Goal: Transaction & Acquisition: Obtain resource

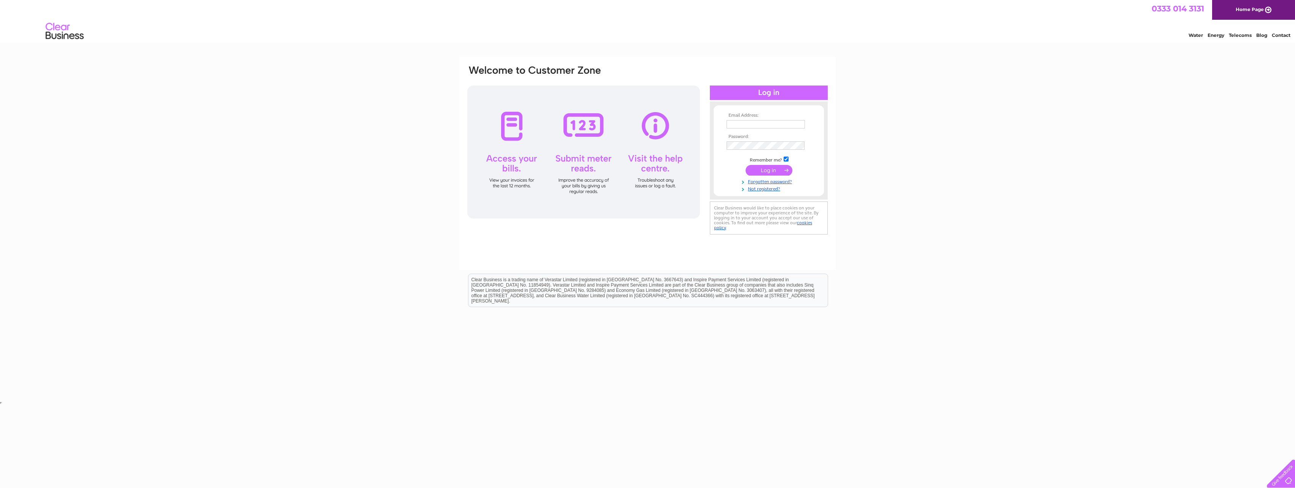
type input "accountspayable@nstauthority.co.uk"
click at [763, 169] on input "submit" at bounding box center [768, 170] width 47 height 11
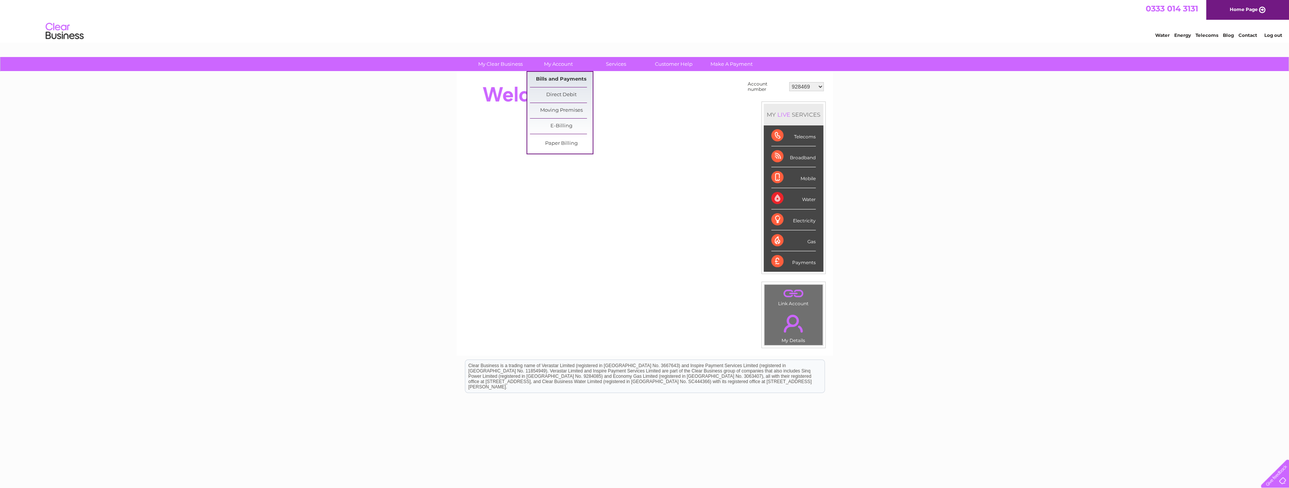
click at [563, 77] on link "Bills and Payments" at bounding box center [561, 79] width 63 height 15
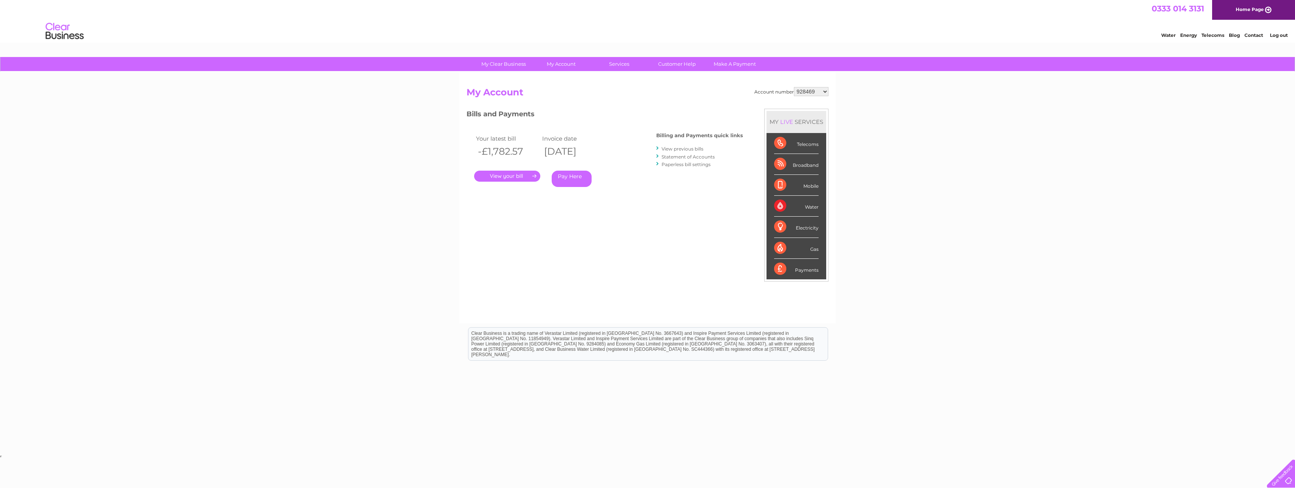
click at [672, 156] on link "Statement of Accounts" at bounding box center [687, 157] width 53 height 6
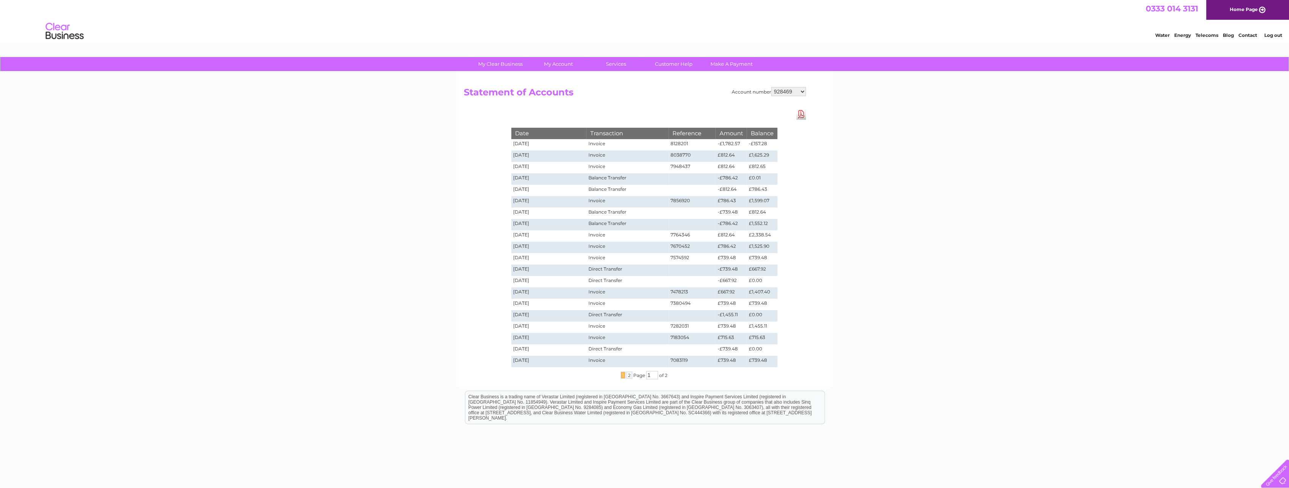
click at [804, 92] on select "928469 985280 30291669" at bounding box center [788, 91] width 35 height 9
select select "985280"
click at [771, 87] on select "928469 985280 30291669" at bounding box center [788, 91] width 35 height 9
click at [791, 90] on select "928469 985280 30291669" at bounding box center [788, 91] width 35 height 9
select select "30291669"
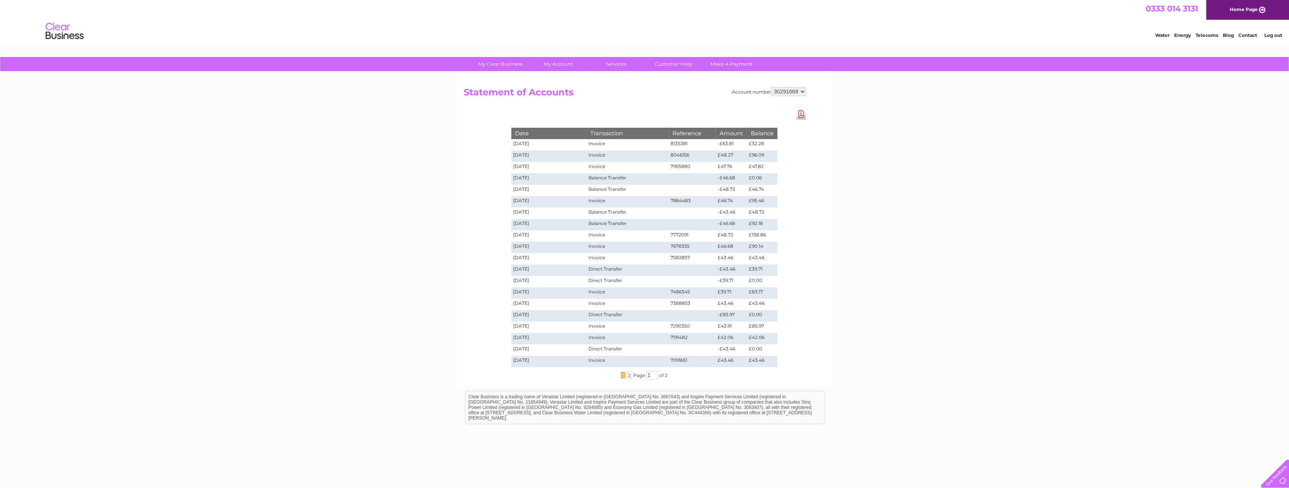
click at [771, 87] on select "928469 985280 30291669" at bounding box center [788, 91] width 35 height 9
click at [804, 115] on link "Download Pdf" at bounding box center [801, 114] width 10 height 11
click at [801, 92] on select "928469 985280 30291669" at bounding box center [788, 91] width 35 height 9
select select "985280"
click at [771, 87] on select "928469 985280 30291669" at bounding box center [788, 91] width 35 height 9
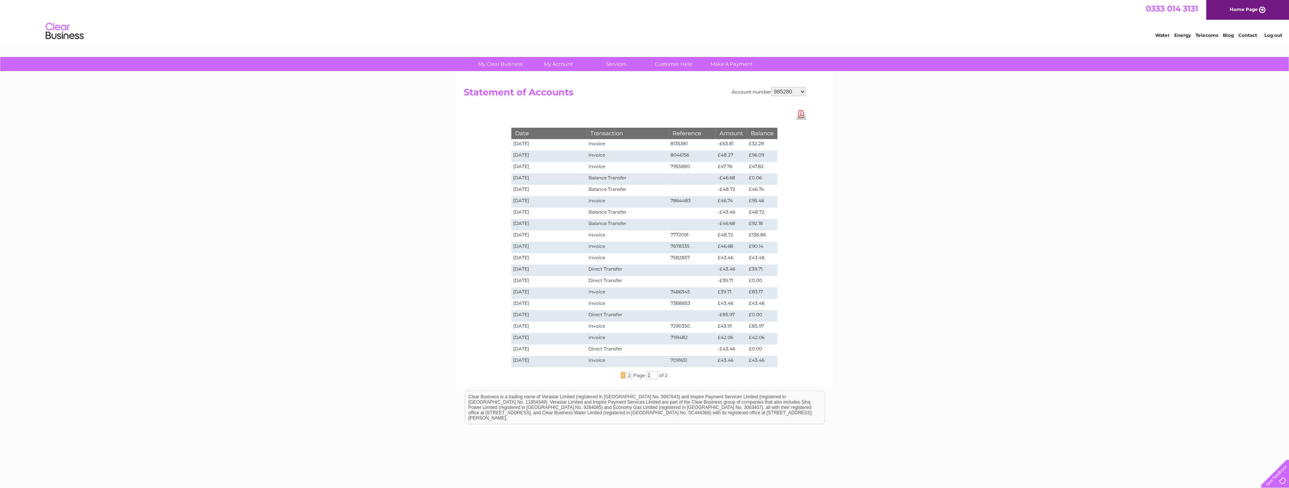
click at [799, 117] on link "Download Pdf" at bounding box center [801, 114] width 10 height 11
click at [803, 92] on select "928469 985280 30291669" at bounding box center [788, 91] width 35 height 9
select select "928469"
click at [771, 87] on select "928469 985280 30291669" at bounding box center [788, 91] width 35 height 9
click at [799, 115] on link "Download Pdf" at bounding box center [801, 114] width 10 height 11
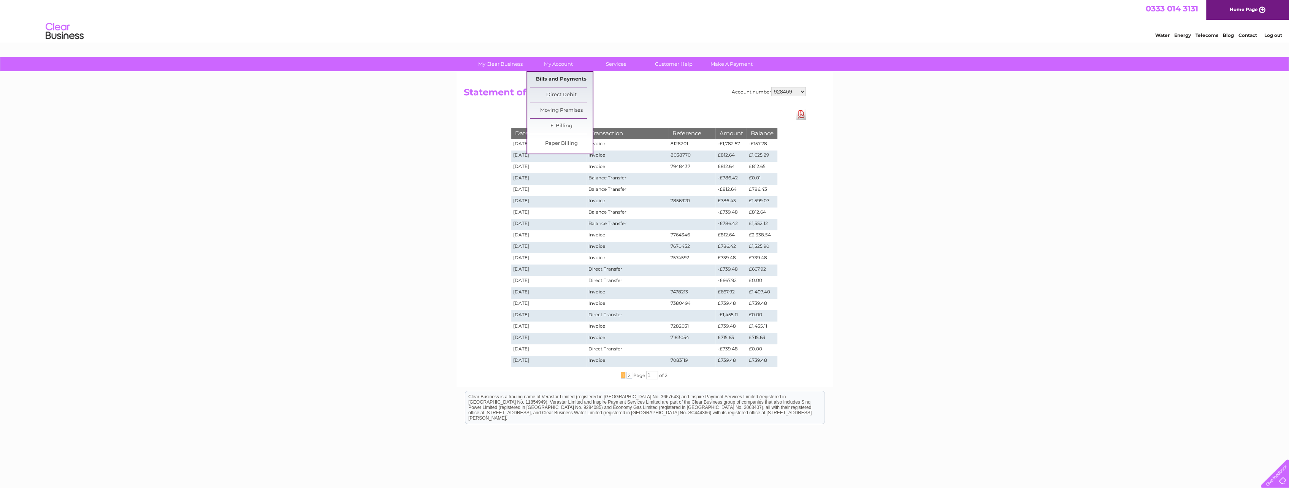
click at [570, 79] on link "Bills and Payments" at bounding box center [561, 79] width 63 height 15
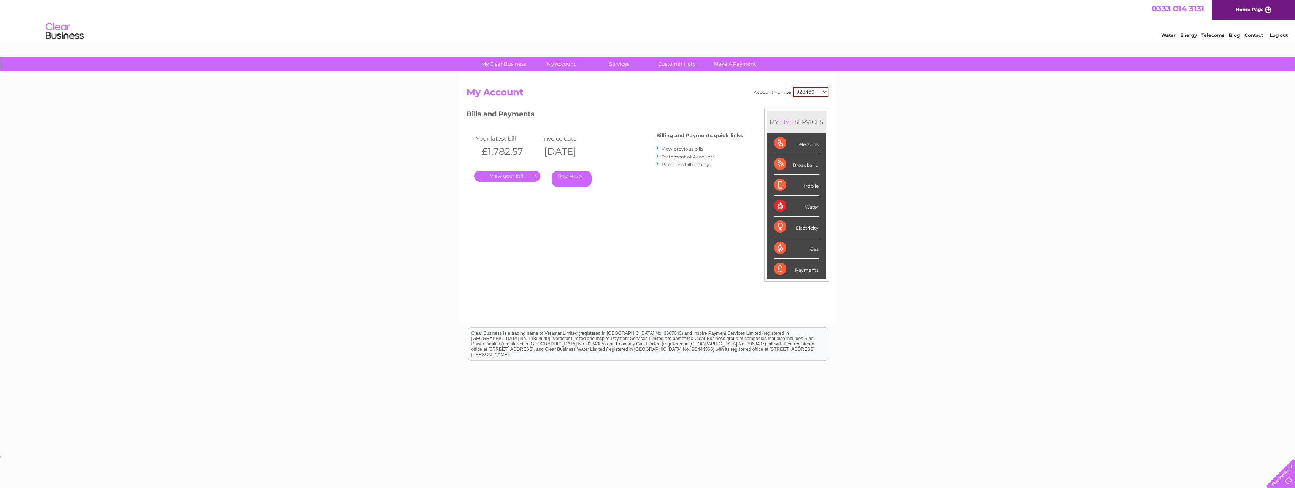
click at [669, 151] on link "View previous bills" at bounding box center [682, 149] width 42 height 6
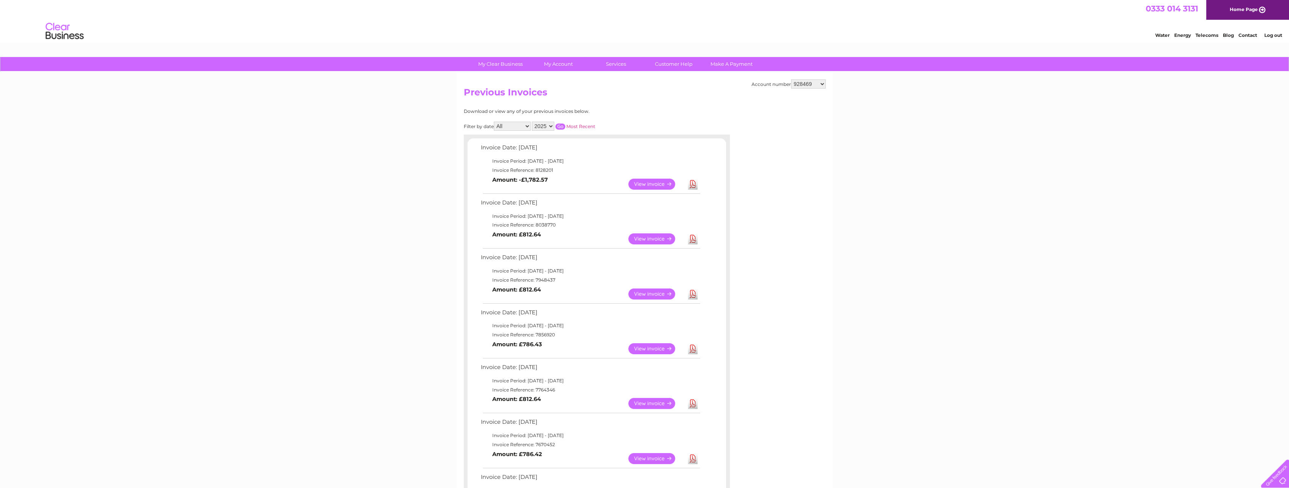
click at [654, 184] on link "View" at bounding box center [656, 184] width 56 height 11
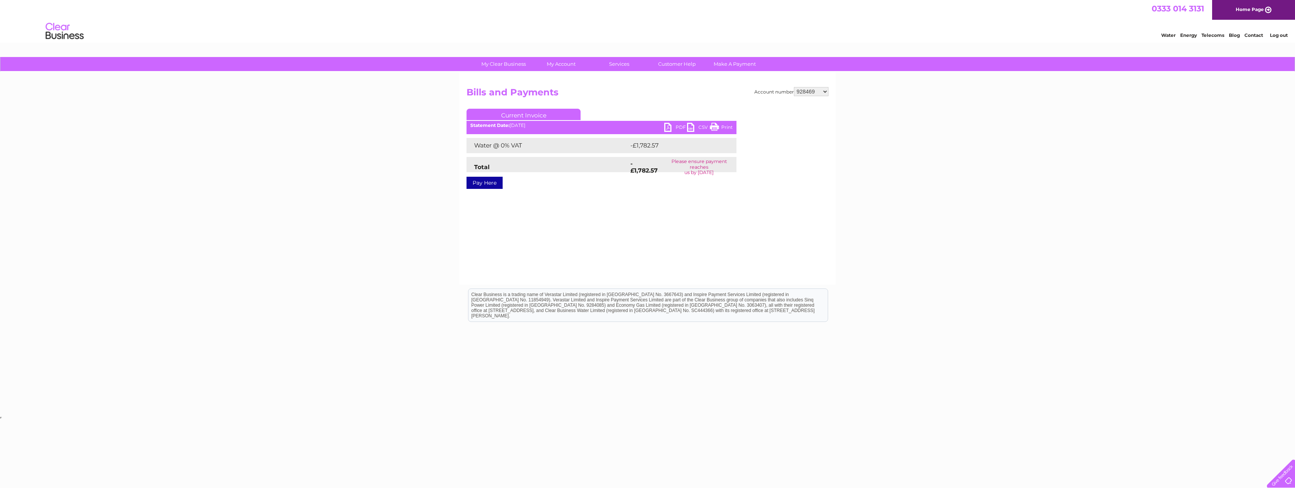
click at [668, 129] on link "PDF" at bounding box center [675, 128] width 23 height 11
click at [826, 90] on select "928469 985280 30291669" at bounding box center [811, 91] width 35 height 9
select select "985280"
click at [794, 87] on select "928469 985280 30291669" at bounding box center [811, 91] width 35 height 9
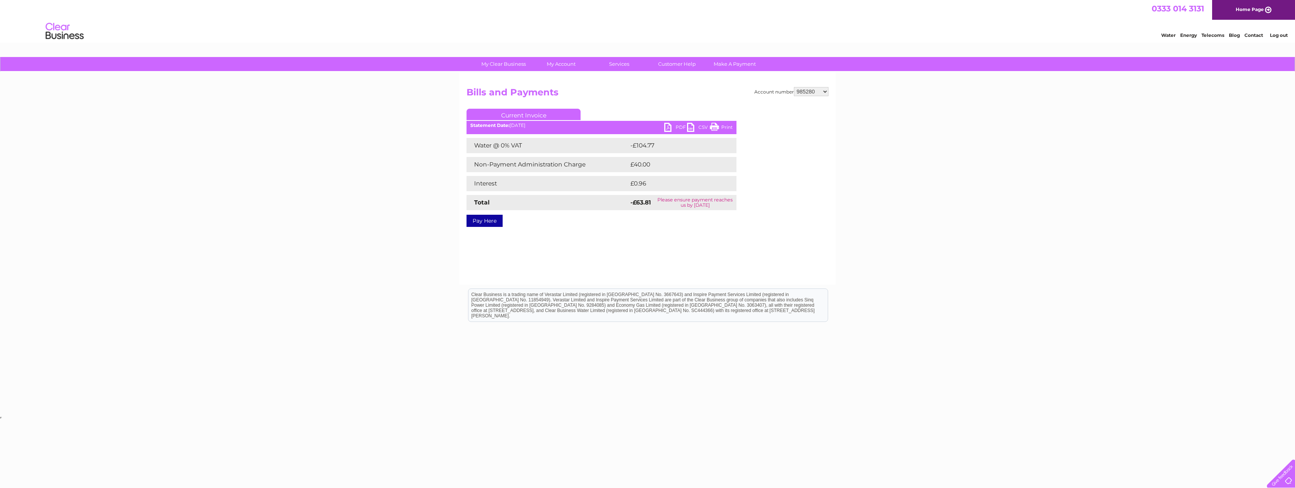
click at [677, 129] on link "PDF" at bounding box center [675, 128] width 23 height 11
click at [824, 91] on select "928469 985280 30291669" at bounding box center [811, 91] width 35 height 9
select select "30291669"
click at [794, 87] on select "928469 985280 30291669" at bounding box center [811, 91] width 35 height 9
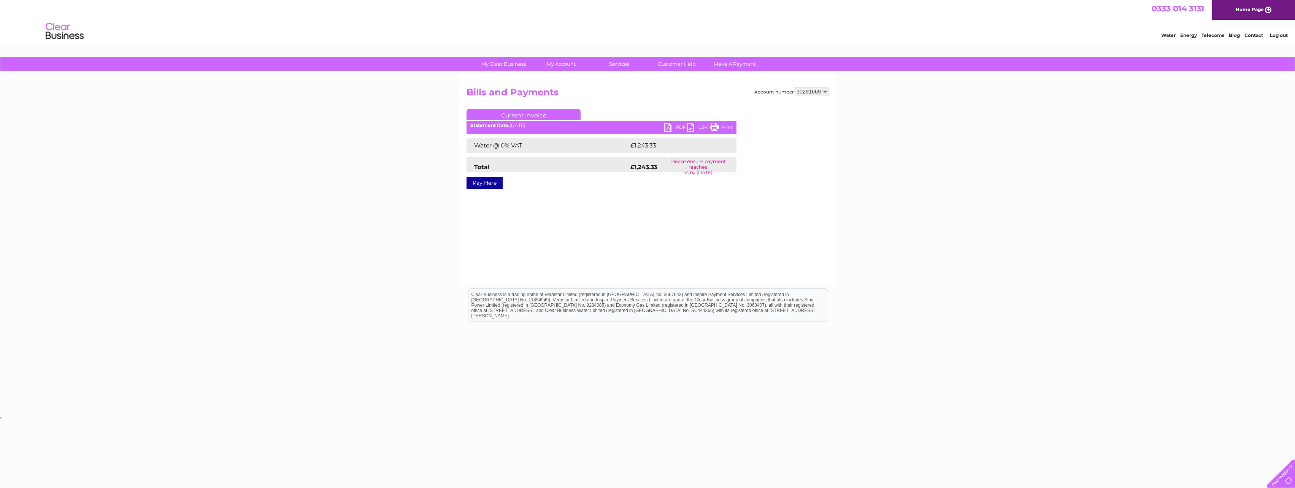
click at [677, 126] on link "PDF" at bounding box center [675, 128] width 23 height 11
click at [1253, 37] on link "Contact" at bounding box center [1253, 35] width 19 height 6
